Goal: Task Accomplishment & Management: Manage account settings

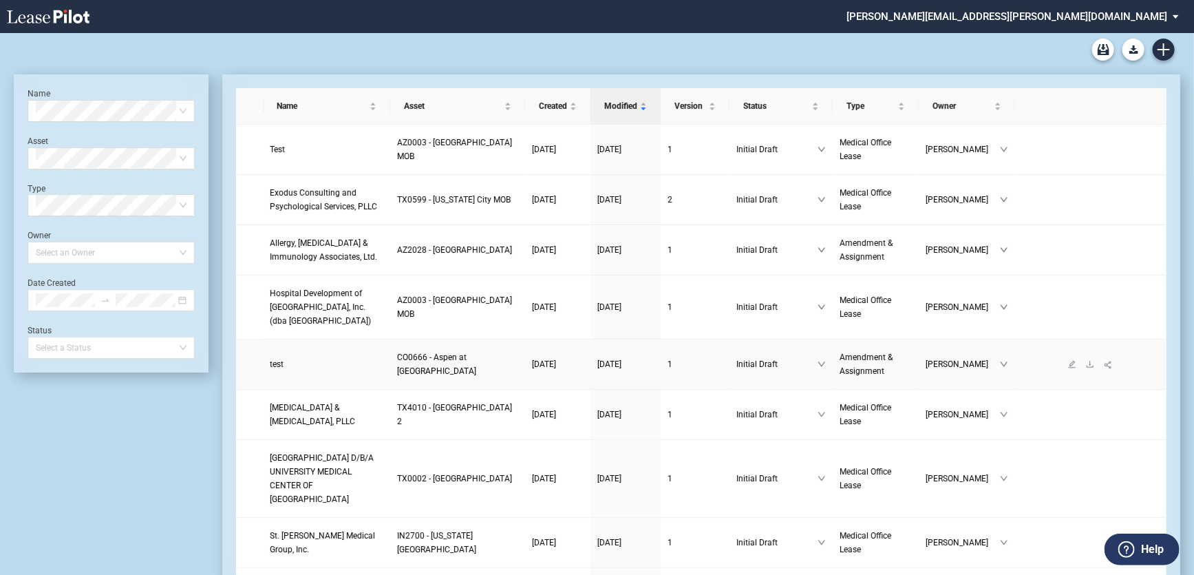
click at [274, 367] on span "test" at bounding box center [277, 364] width 14 height 10
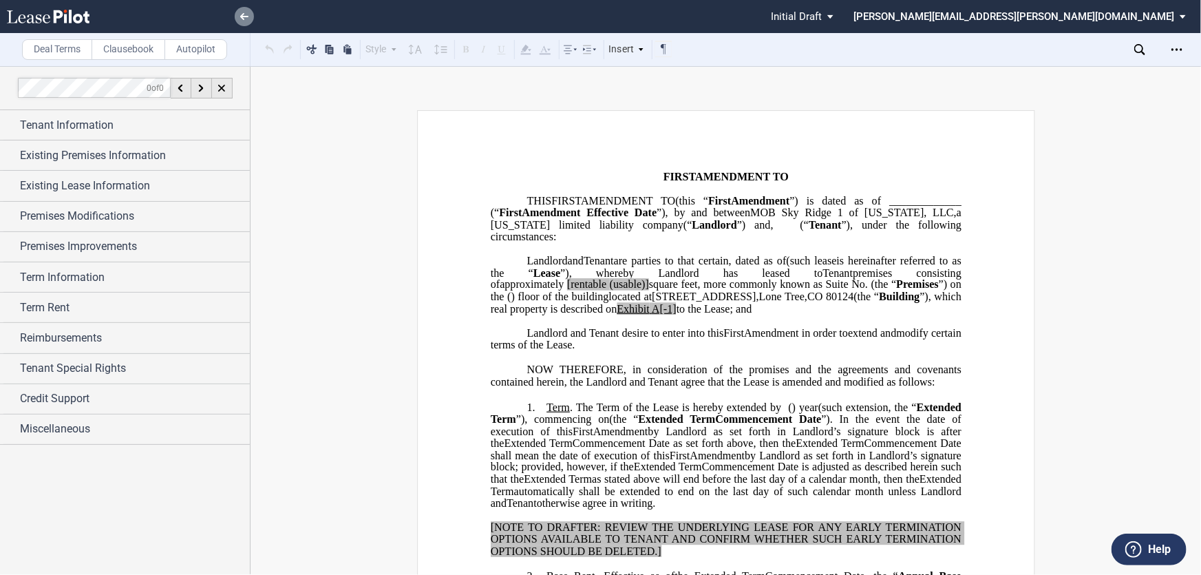
click at [236, 20] on link at bounding box center [244, 16] width 19 height 19
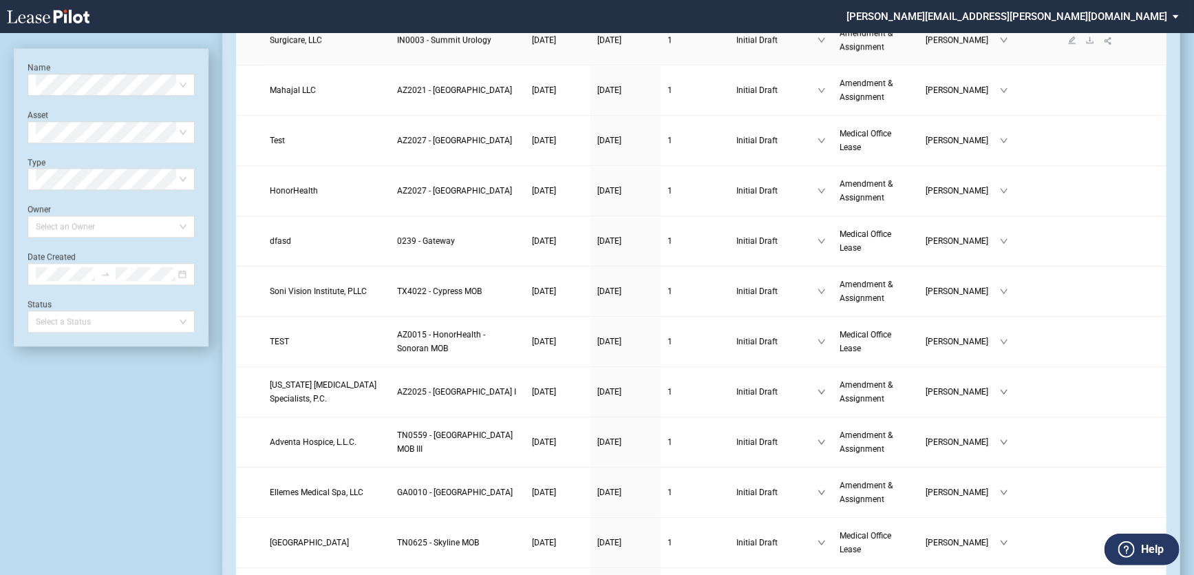
scroll to position [1814, 0]
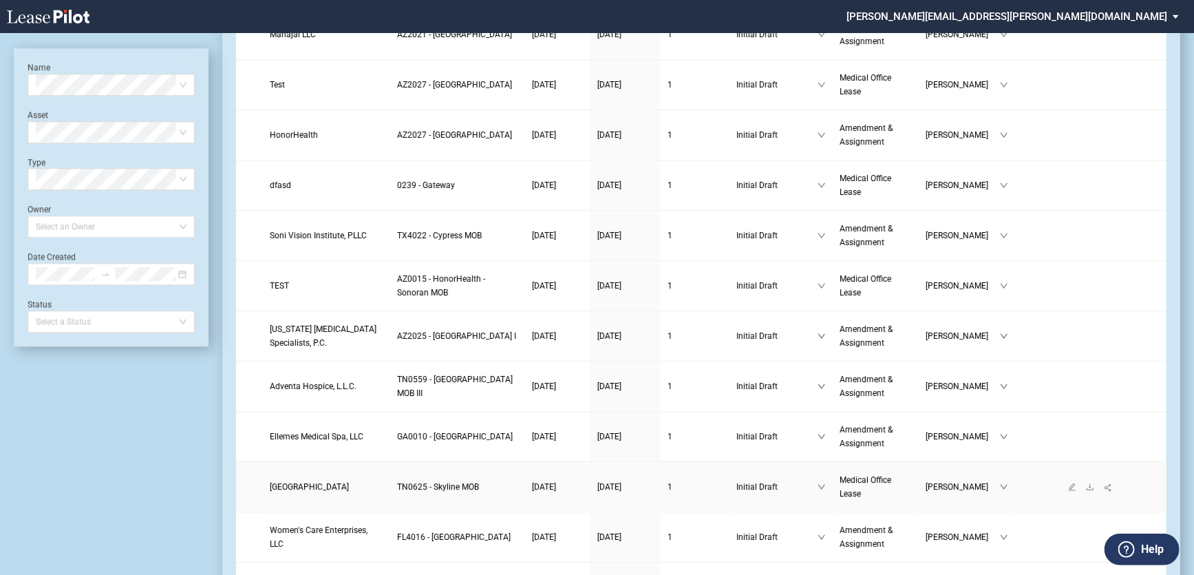
click at [314, 482] on span "Belmont University" at bounding box center [309, 487] width 79 height 10
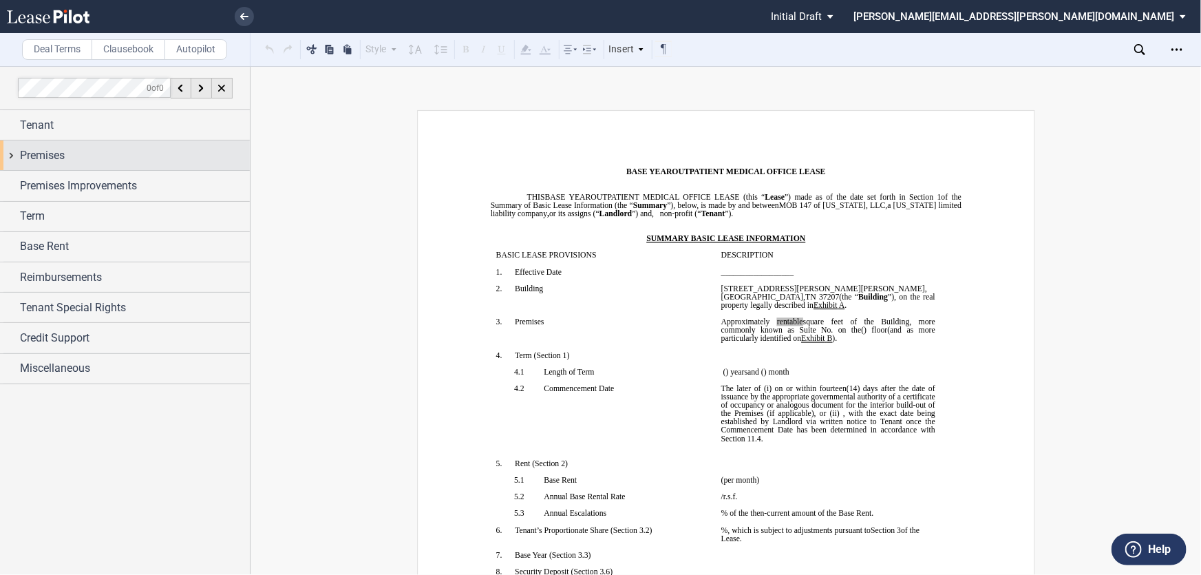
click at [3, 158] on div "Premises" at bounding box center [125, 155] width 250 height 30
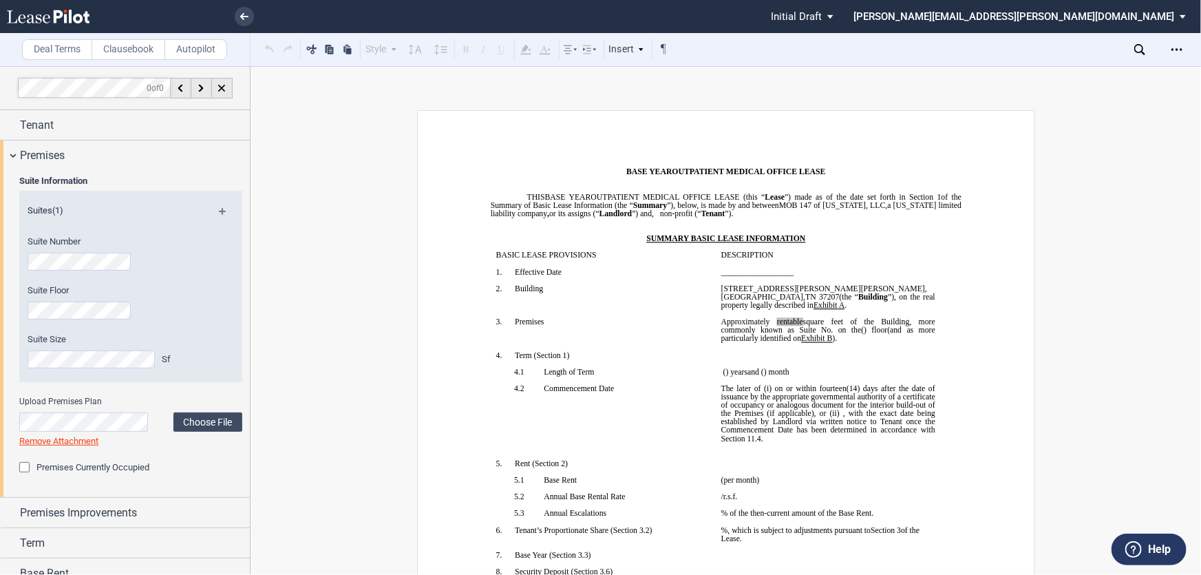
click at [219, 212] on md-icon at bounding box center [228, 216] width 19 height 17
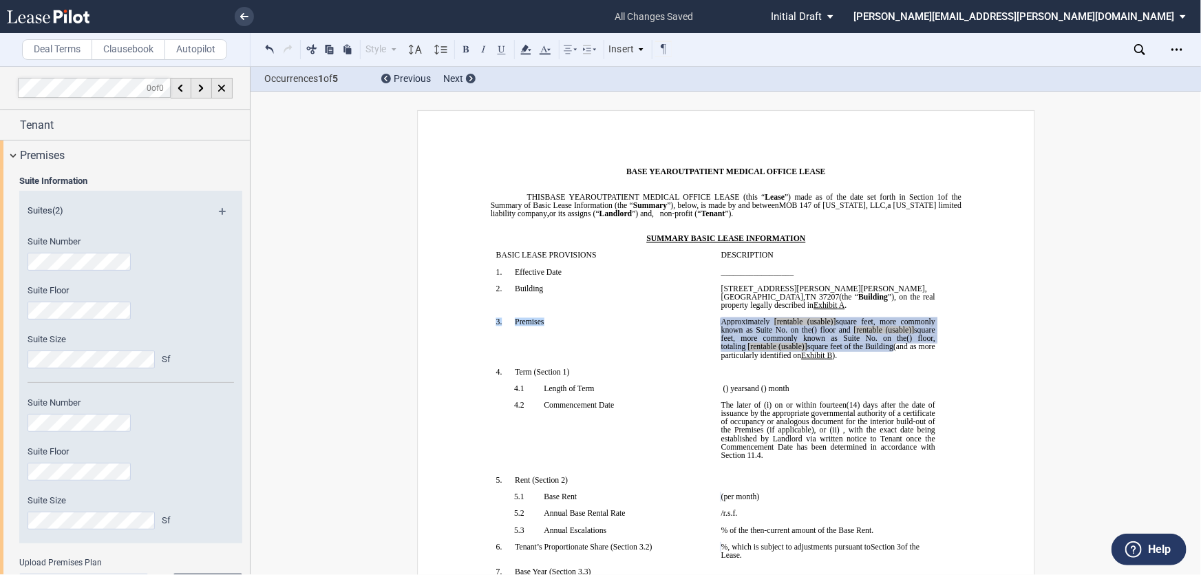
drag, startPoint x: 937, startPoint y: 363, endPoint x: 710, endPoint y: 328, distance: 230.4
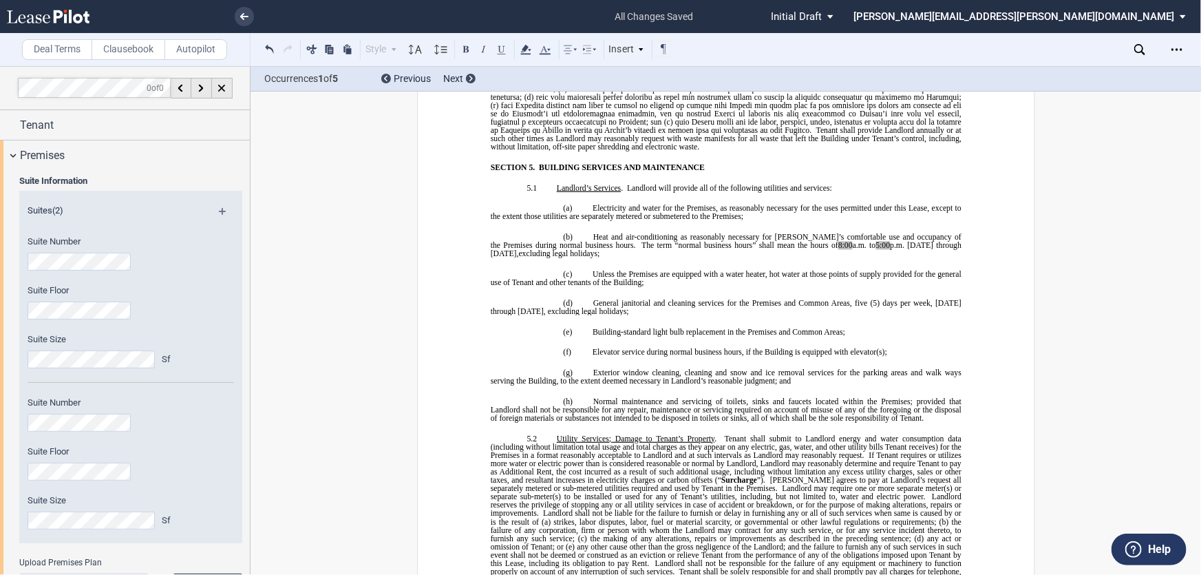
scroll to position [4408, 0]
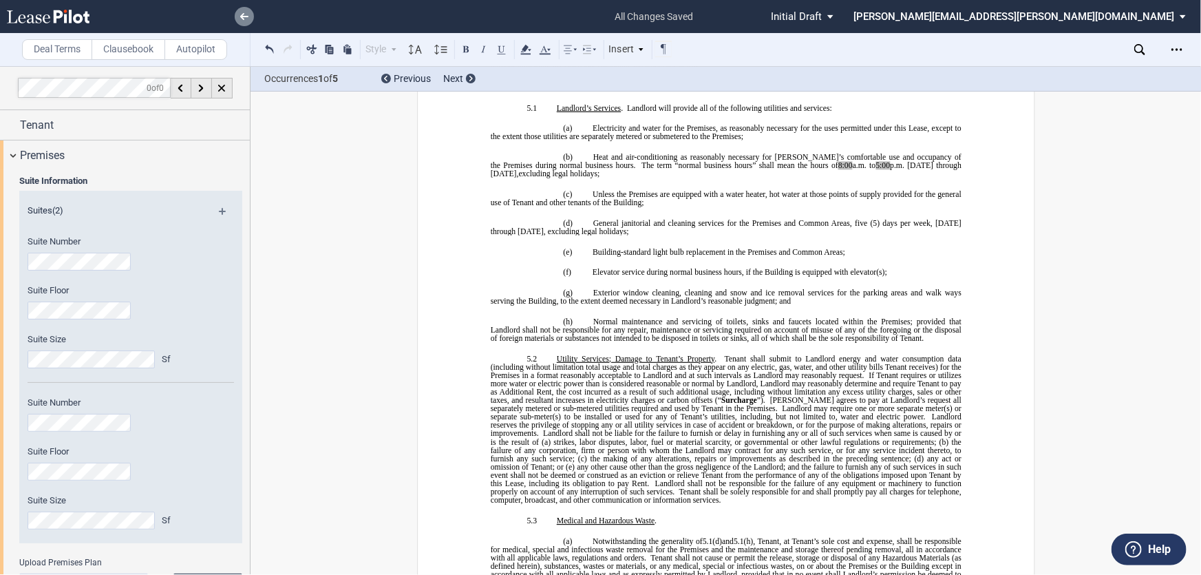
click at [242, 16] on use at bounding box center [244, 16] width 8 height 7
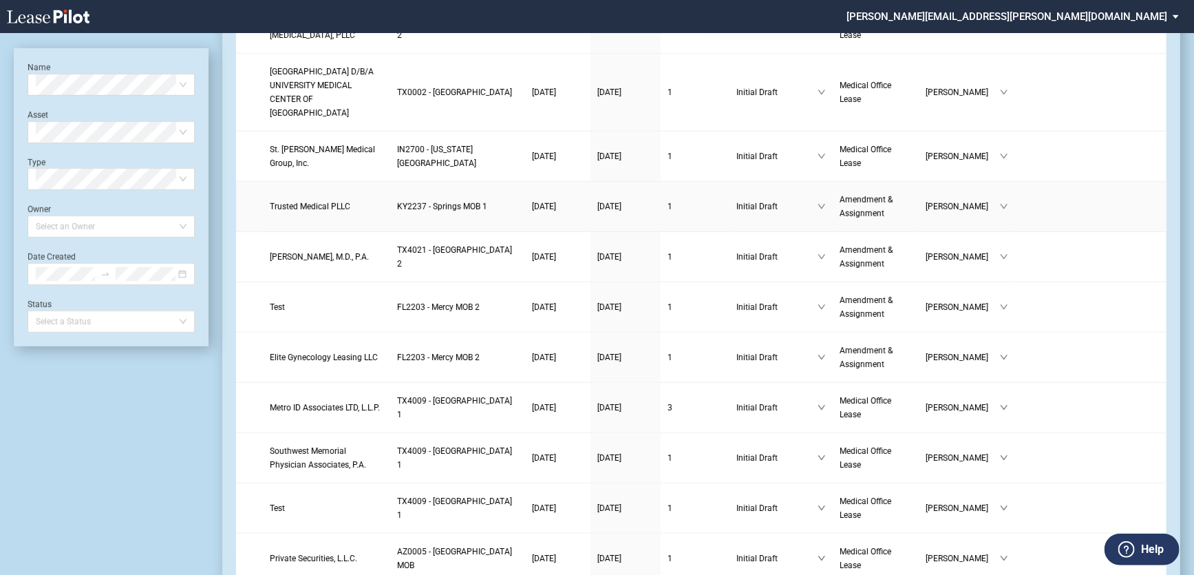
scroll to position [438, 0]
click at [280, 502] on span "Test" at bounding box center [277, 507] width 15 height 10
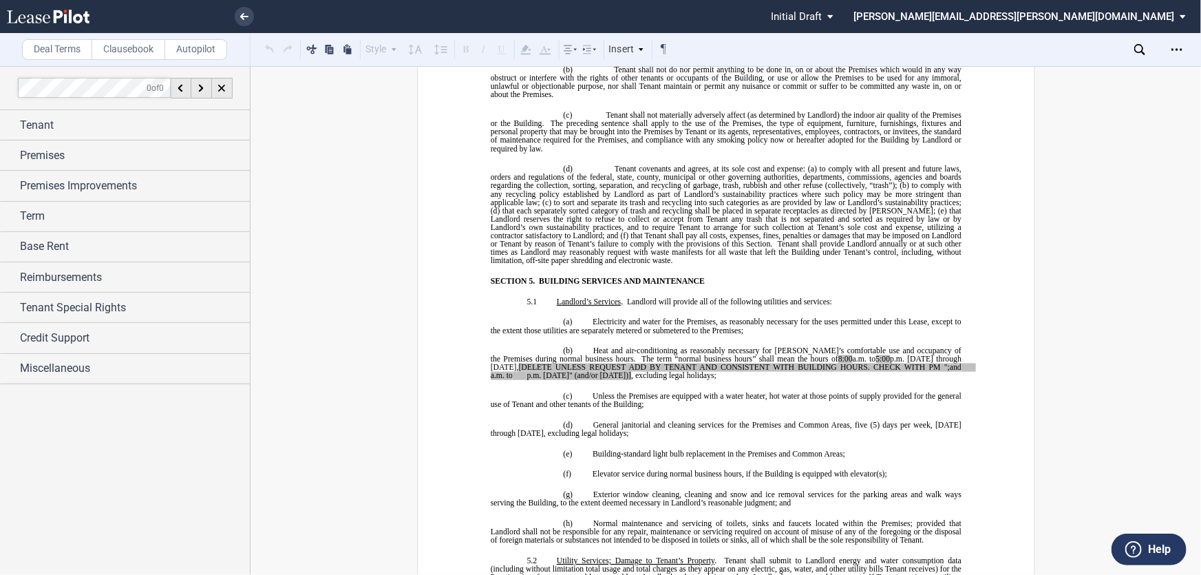
scroll to position [4191, 0]
